Goal: Task Accomplishment & Management: Use online tool/utility

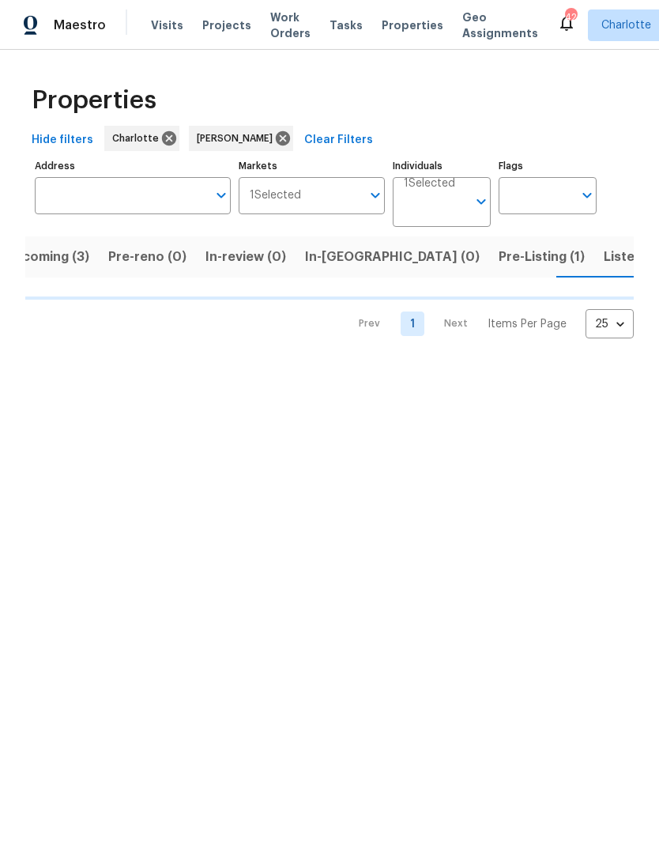
scroll to position [0, 31]
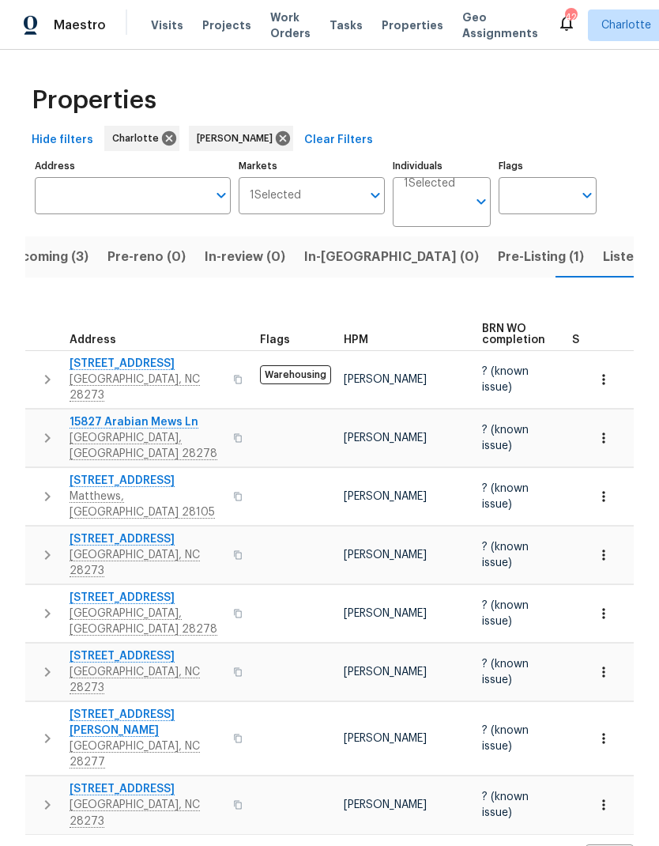
click at [498, 261] on span "Pre-Listing (1)" at bounding box center [541, 257] width 86 height 22
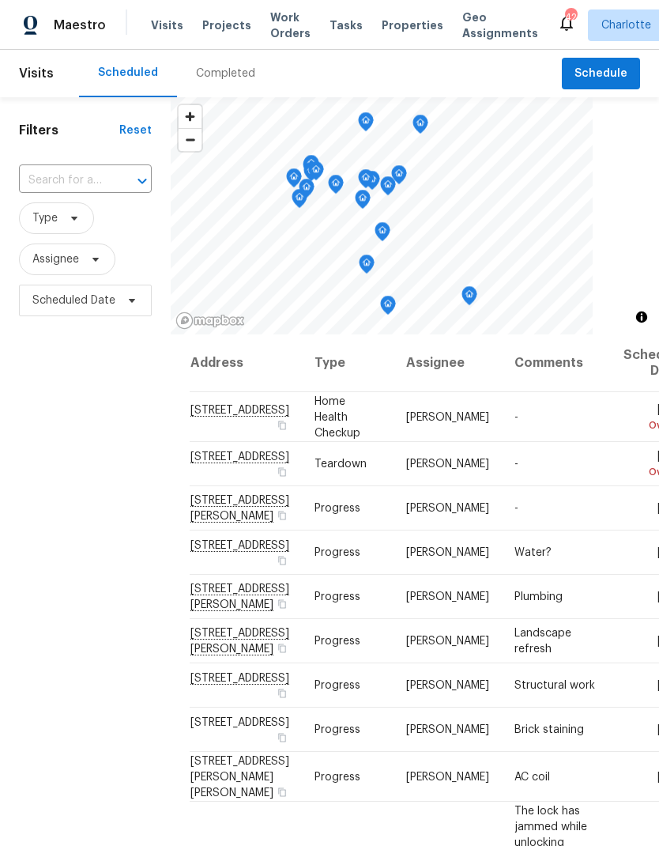
click at [282, 26] on span "Work Orders" at bounding box center [290, 25] width 40 height 32
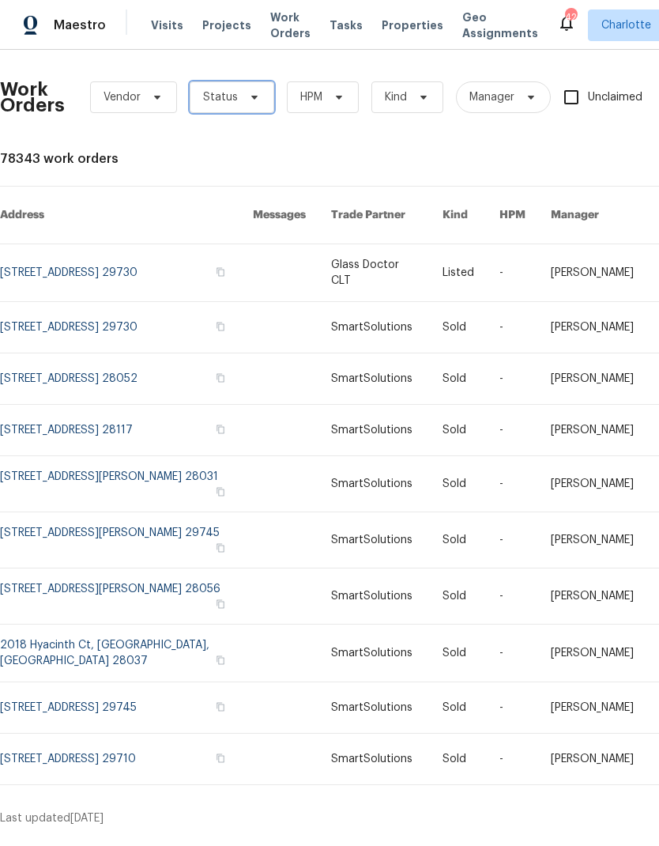
click at [220, 96] on span "Status" at bounding box center [220, 97] width 35 height 16
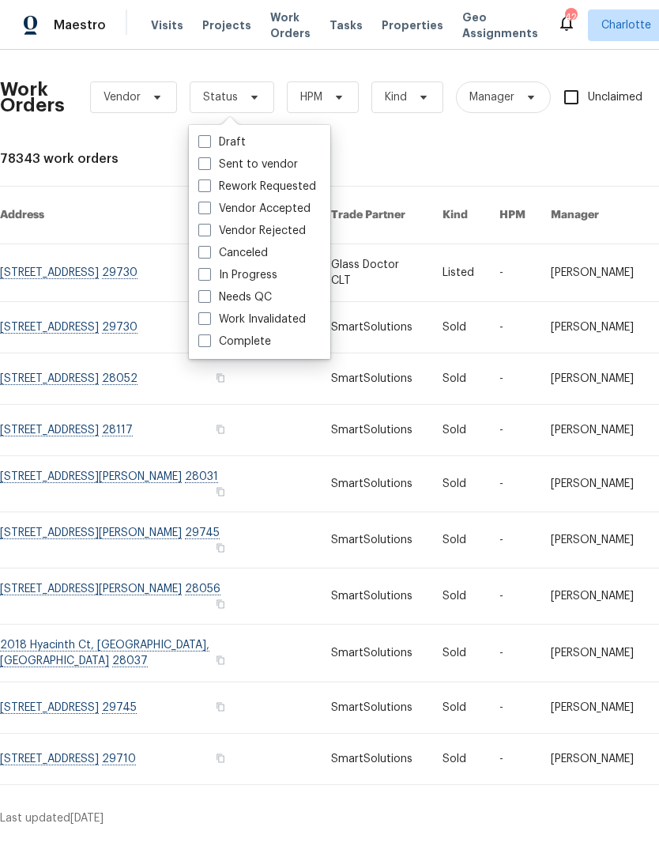
click at [262, 297] on label "Needs QC" at bounding box center [235, 297] width 74 height 16
click at [209, 297] on input "Needs QC" at bounding box center [203, 294] width 10 height 10
checkbox input "true"
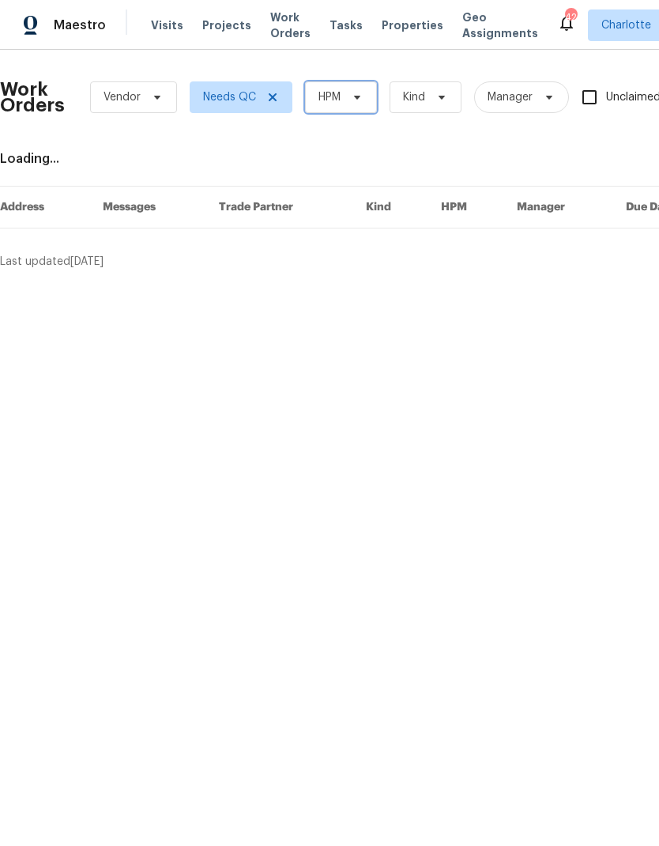
click at [352, 96] on icon at bounding box center [357, 97] width 13 height 13
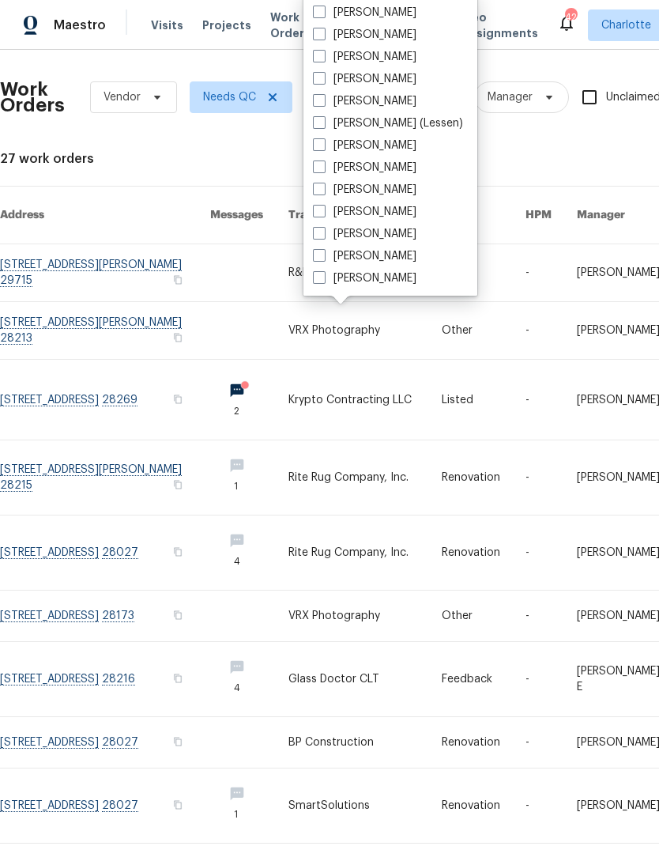
scroll to position [196, 0]
click at [362, 284] on label "[PERSON_NAME]" at bounding box center [365, 278] width 104 height 16
click at [323, 281] on input "[PERSON_NAME]" at bounding box center [318, 275] width 10 height 10
checkbox input "true"
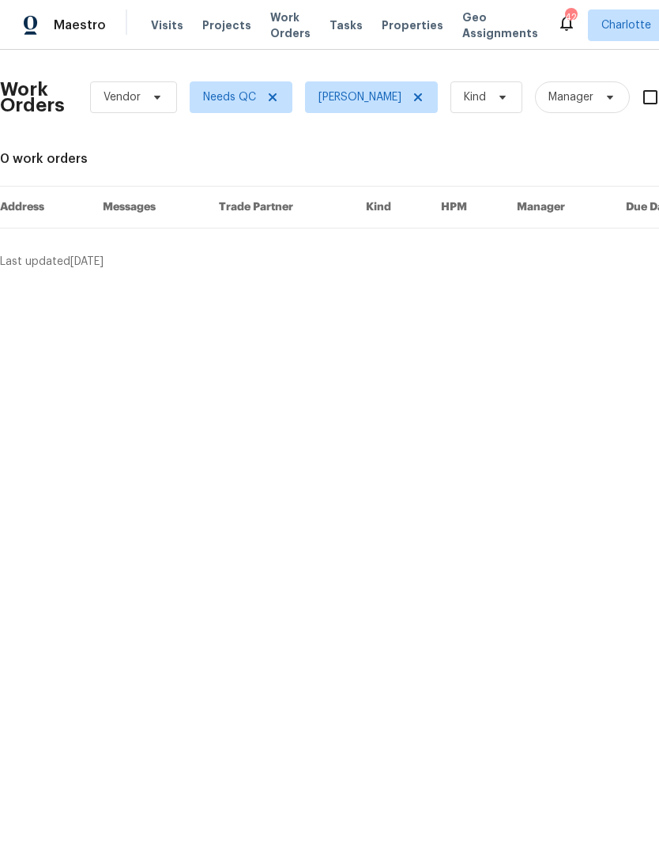
click at [74, 33] on div "Maestro" at bounding box center [53, 25] width 106 height 32
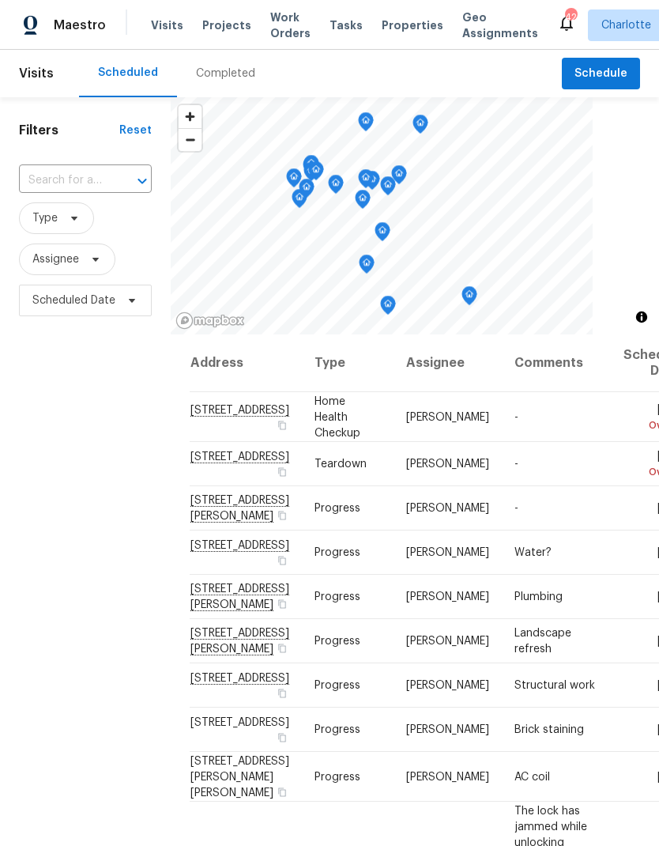
click at [280, 28] on span "Work Orders" at bounding box center [290, 25] width 40 height 32
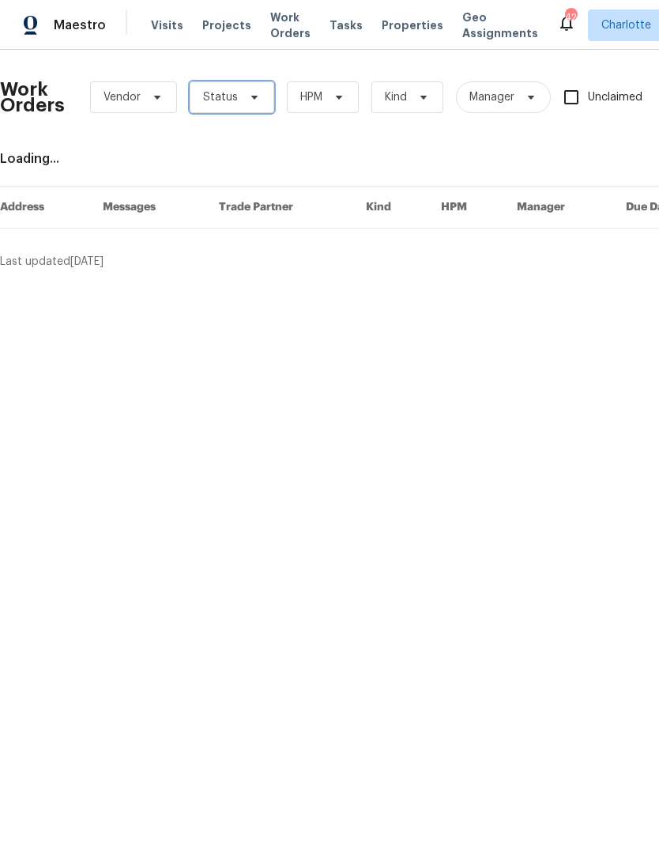
click at [235, 111] on span "Status" at bounding box center [232, 97] width 85 height 32
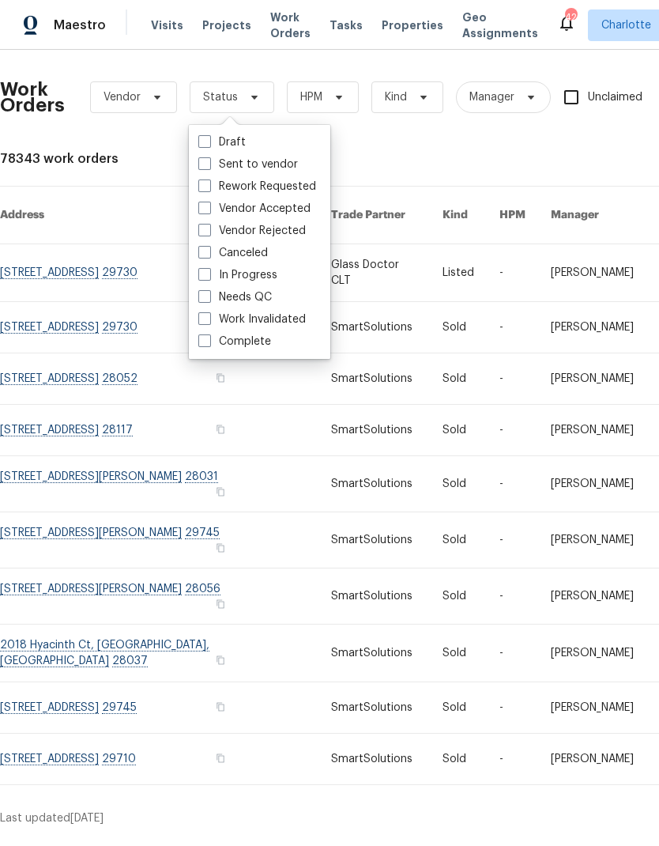
click at [253, 300] on label "Needs QC" at bounding box center [235, 297] width 74 height 16
click at [209, 300] on input "Needs QC" at bounding box center [203, 294] width 10 height 10
checkbox input "true"
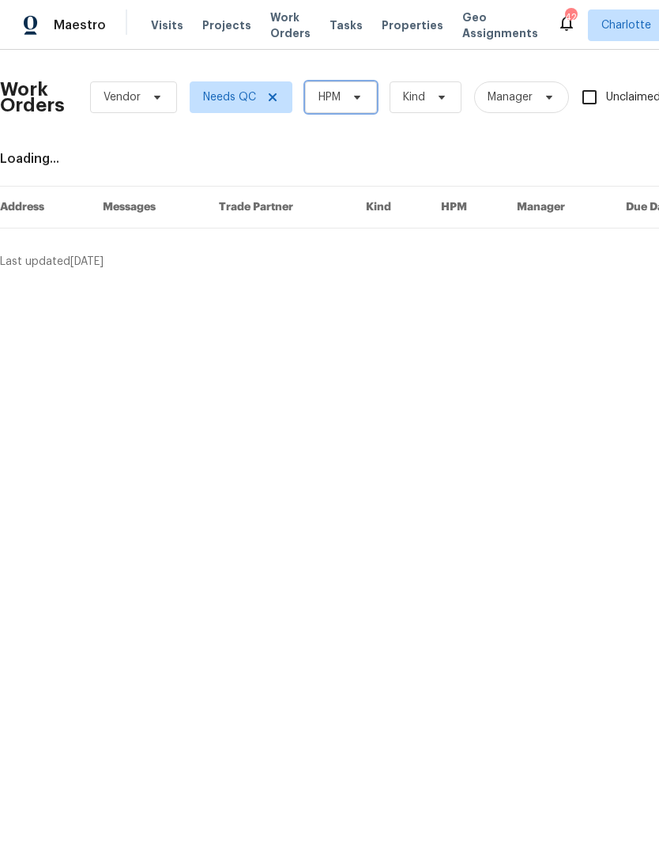
click at [360, 102] on icon at bounding box center [357, 97] width 13 height 13
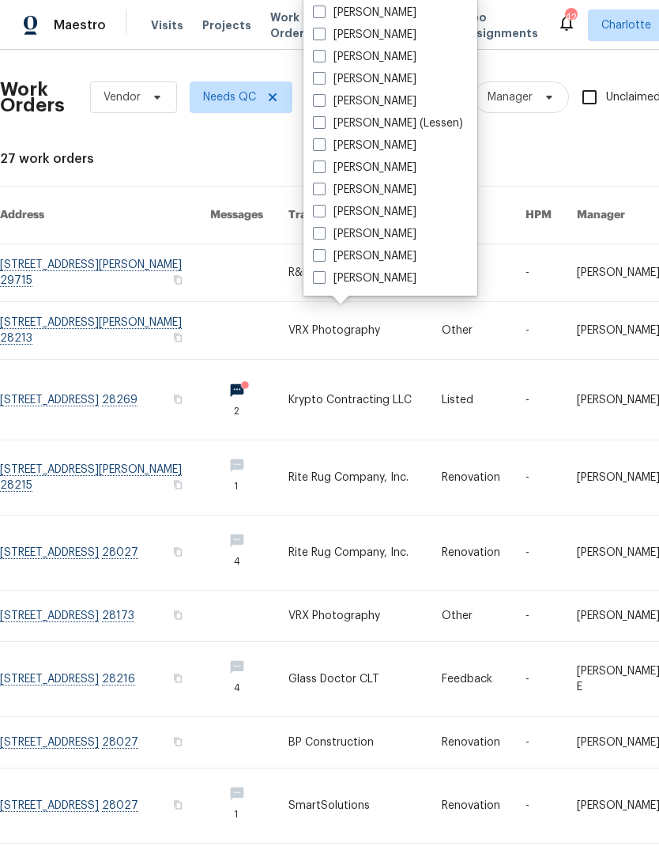
scroll to position [196, 0]
click at [386, 283] on label "[PERSON_NAME]" at bounding box center [365, 278] width 104 height 16
click at [323, 281] on input "[PERSON_NAME]" at bounding box center [318, 275] width 10 height 10
checkbox input "true"
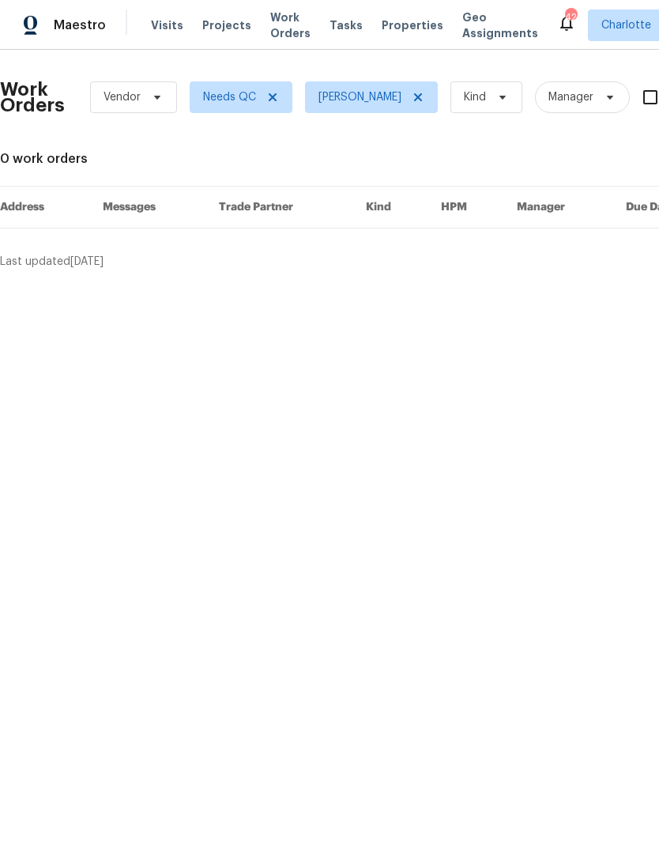
click at [76, 34] on div "Maestro" at bounding box center [53, 25] width 106 height 32
